Goal: Task Accomplishment & Management: Manage account settings

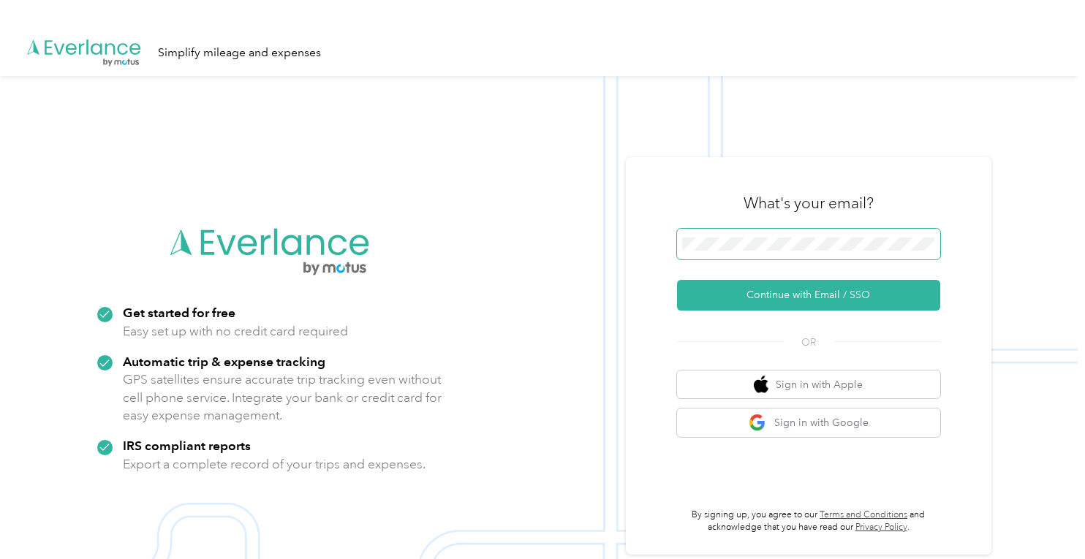
click at [744, 254] on span at bounding box center [808, 244] width 263 height 31
click at [744, 252] on span at bounding box center [808, 244] width 263 height 31
click at [745, 231] on span at bounding box center [808, 244] width 263 height 31
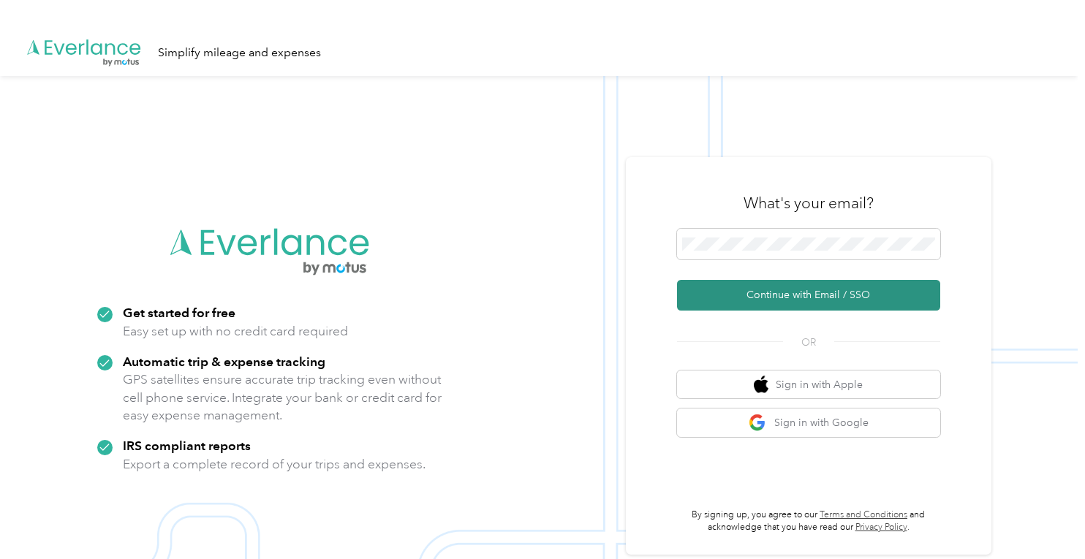
click at [766, 282] on button "Continue with Email / SSO" at bounding box center [808, 295] width 263 height 31
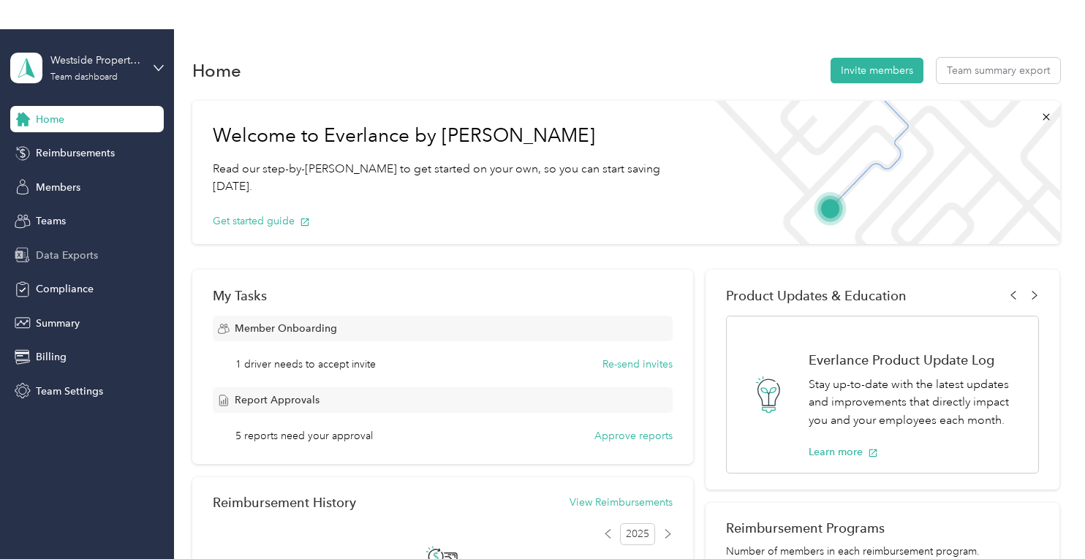
click at [97, 254] on div "Data Exports" at bounding box center [87, 255] width 154 height 26
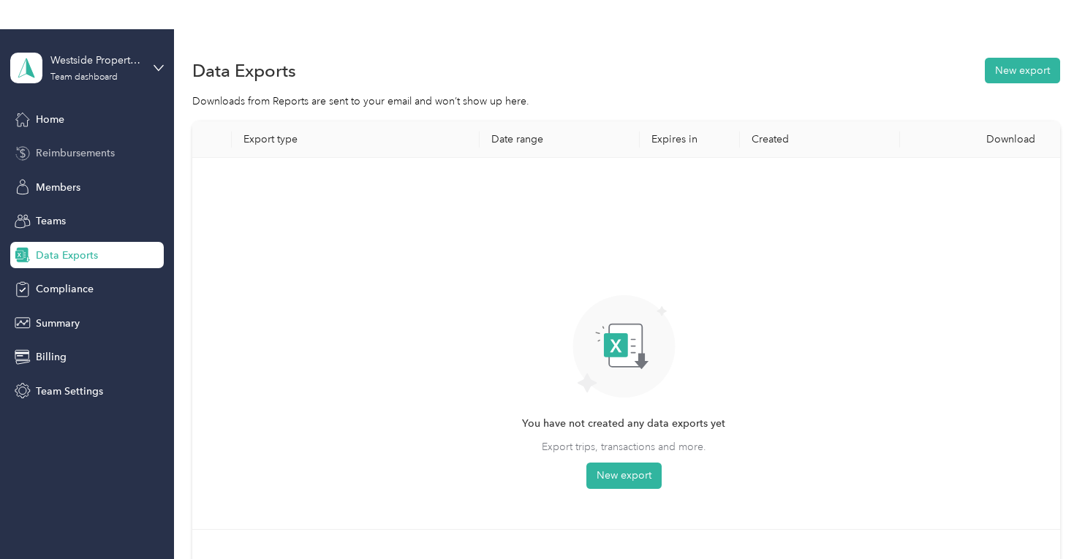
click at [97, 146] on span "Reimbursements" at bounding box center [75, 153] width 79 height 15
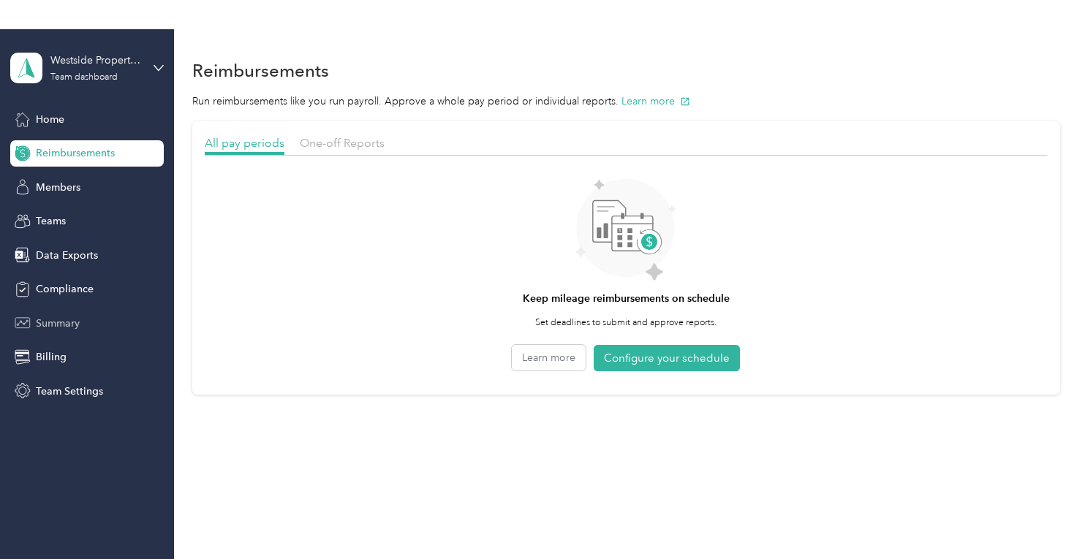
click at [63, 334] on div "Summary" at bounding box center [87, 323] width 154 height 26
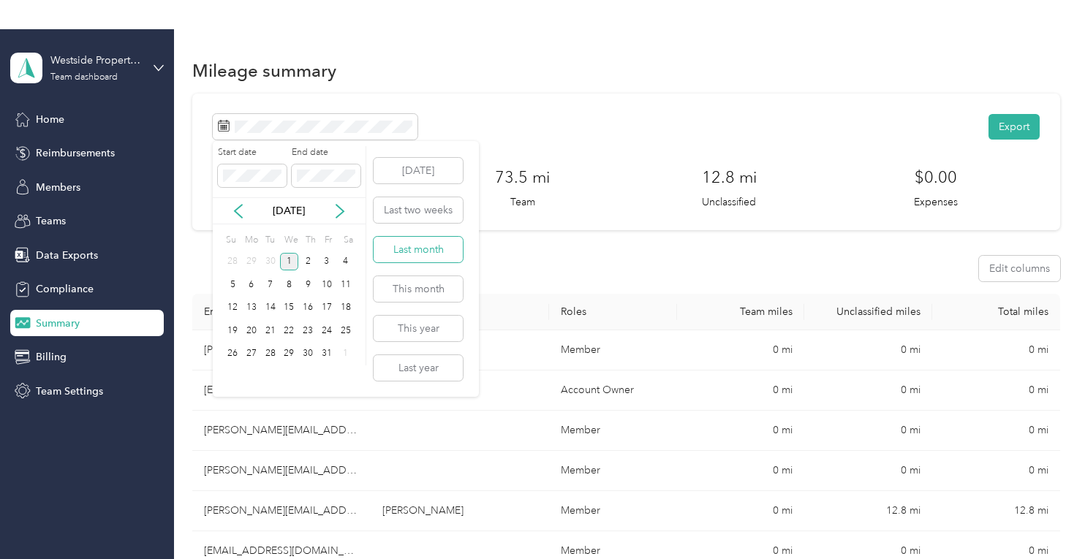
click at [423, 250] on button "Last month" at bounding box center [418, 250] width 89 height 26
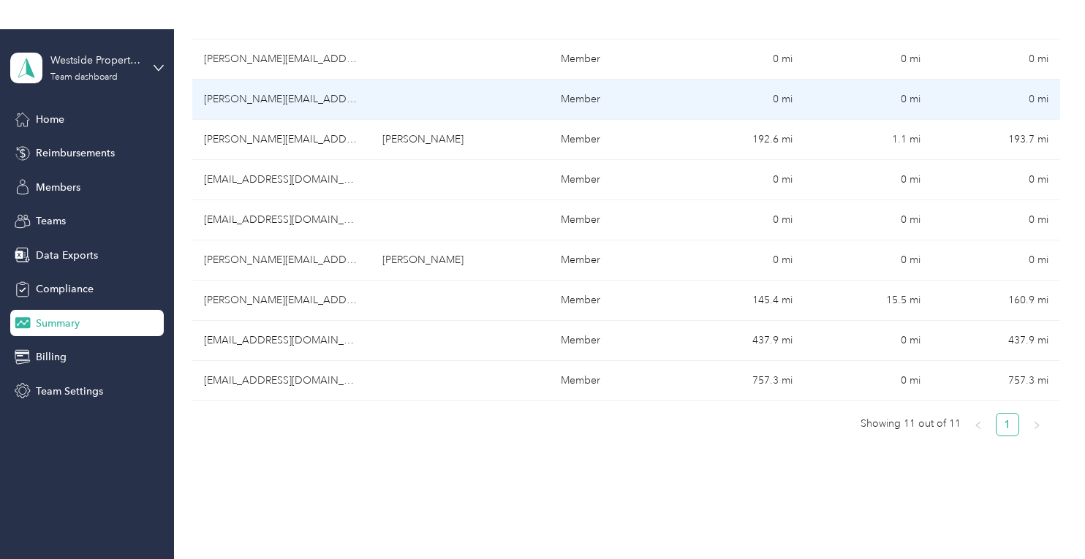
scroll to position [372, 0]
